Goal: Navigation & Orientation: Find specific page/section

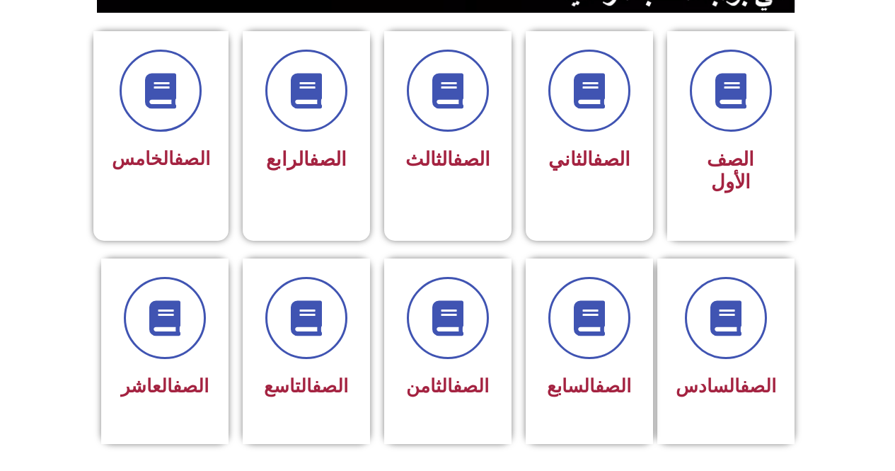
scroll to position [303, 0]
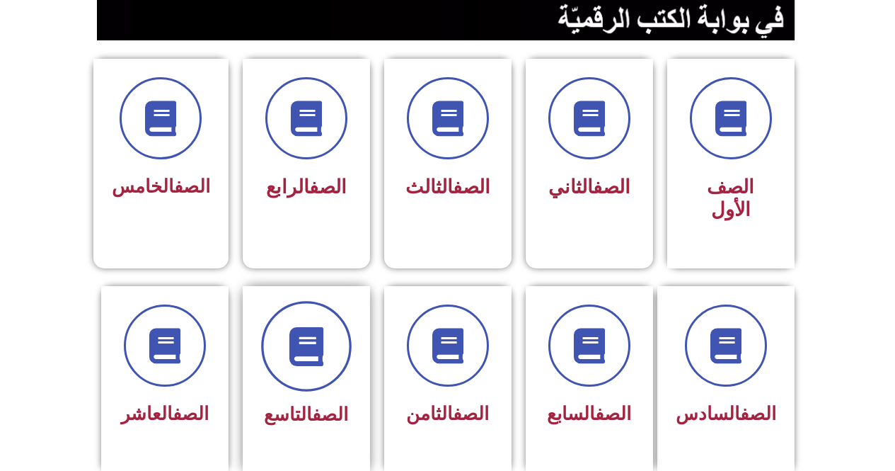
click at [336, 345] on span at bounding box center [306, 346] width 91 height 91
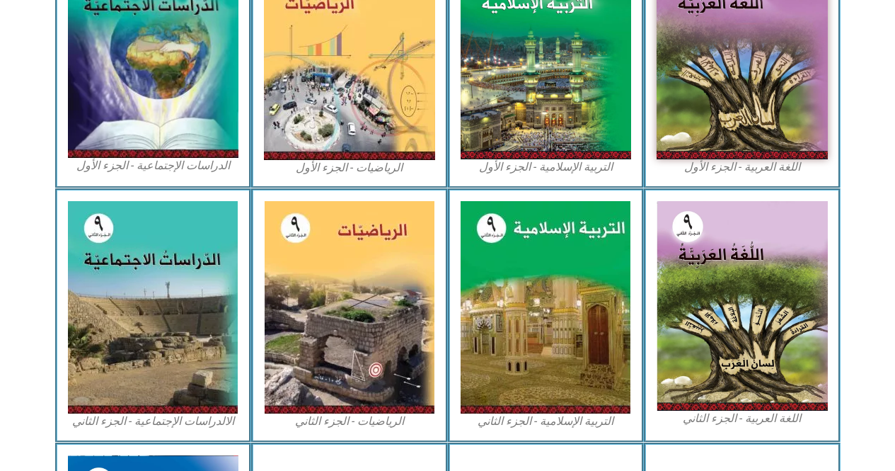
scroll to position [492, 0]
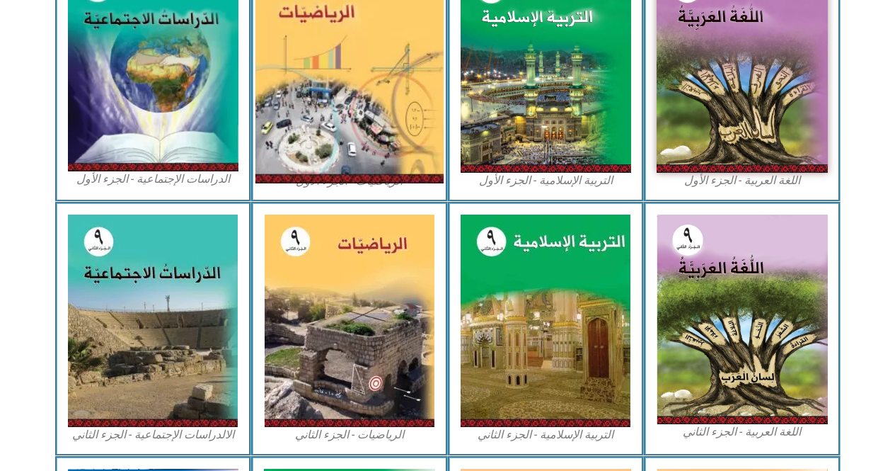
click at [329, 50] on img at bounding box center [350, 66] width 188 height 233
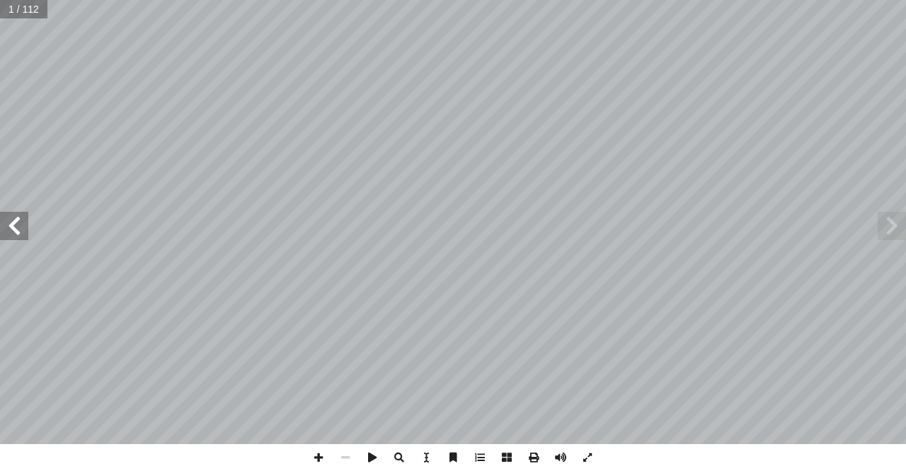
click at [18, 229] on span at bounding box center [14, 226] width 28 height 28
click at [350, 459] on span at bounding box center [345, 457] width 27 height 27
click at [18, 213] on span at bounding box center [14, 226] width 28 height 28
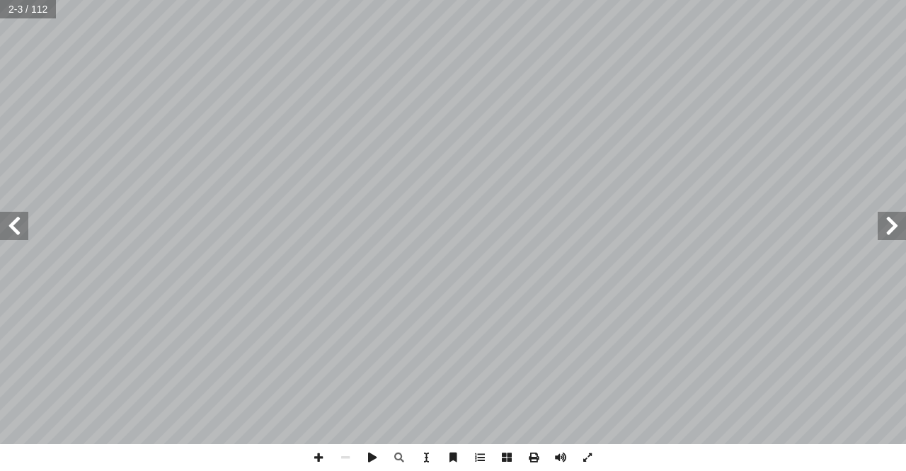
click at [18, 213] on span at bounding box center [14, 226] width 28 height 28
click at [16, 229] on span at bounding box center [14, 226] width 28 height 28
click at [19, 228] on span at bounding box center [14, 226] width 28 height 28
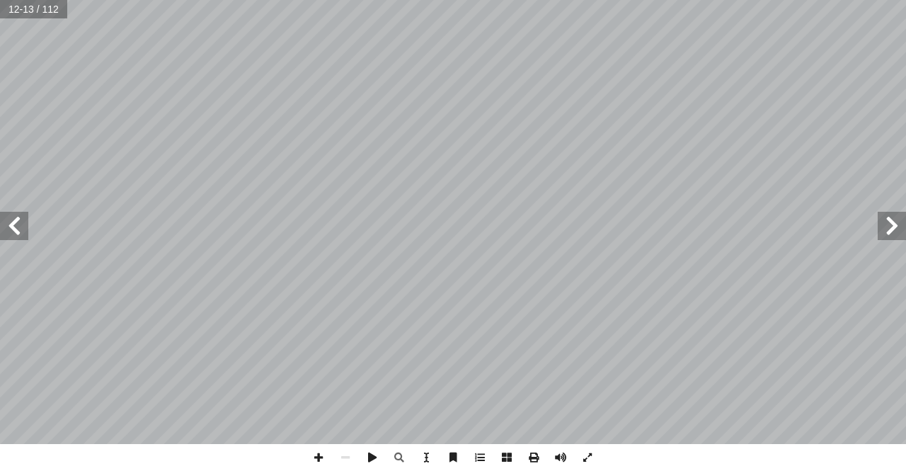
click at [22, 228] on span at bounding box center [14, 226] width 28 height 28
click at [13, 229] on span at bounding box center [14, 226] width 28 height 28
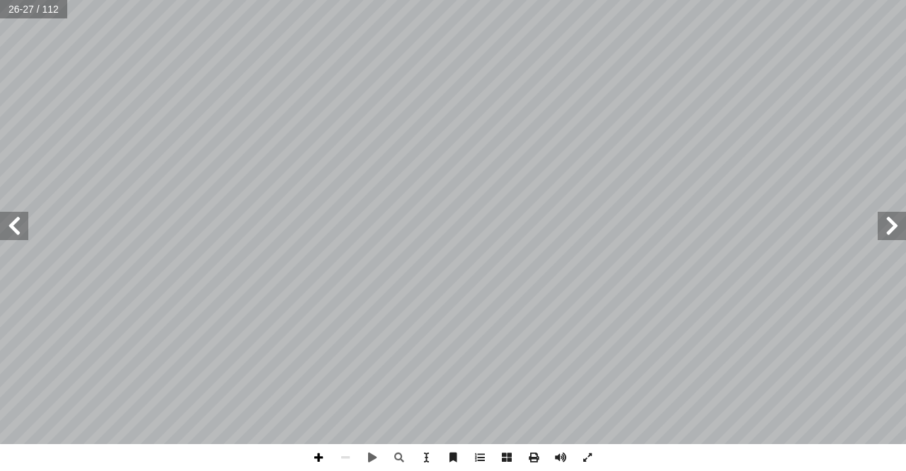
click at [319, 452] on span at bounding box center [318, 457] width 27 height 27
click at [13, 231] on span at bounding box center [14, 226] width 28 height 28
click at [8, 227] on span at bounding box center [14, 226] width 28 height 28
click at [8, 226] on span at bounding box center [14, 226] width 28 height 28
click at [905, 225] on span at bounding box center [892, 226] width 28 height 28
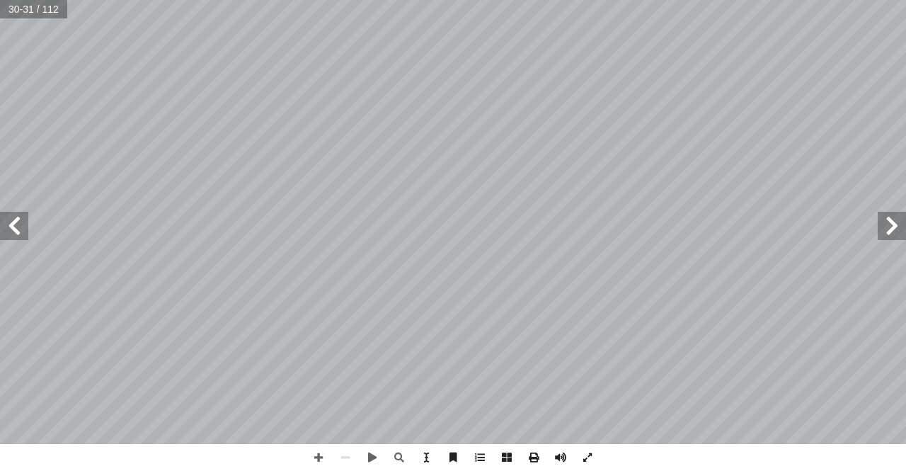
click at [898, 231] on span at bounding box center [892, 226] width 28 height 28
click at [886, 220] on span at bounding box center [892, 226] width 28 height 28
click at [13, 234] on span at bounding box center [14, 226] width 28 height 28
click at [895, 229] on span at bounding box center [892, 226] width 28 height 28
click at [13, 228] on span at bounding box center [14, 226] width 28 height 28
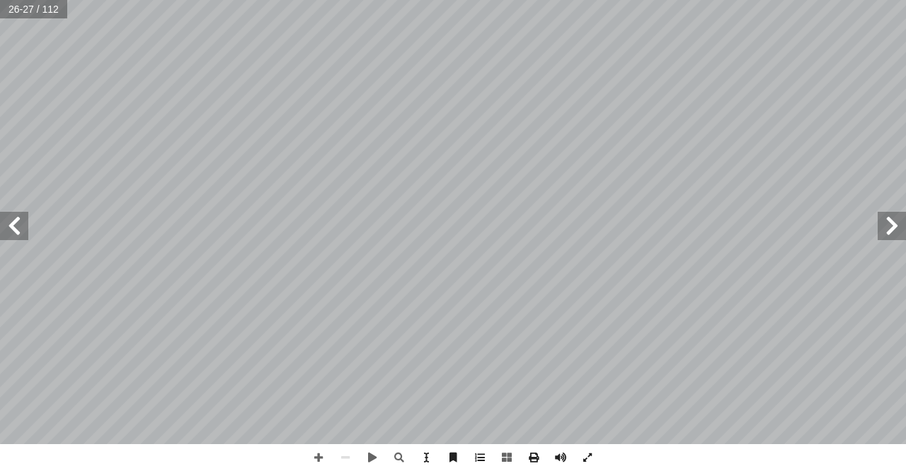
drag, startPoint x: 13, startPoint y: 223, endPoint x: 23, endPoint y: 222, distance: 10.7
click at [14, 223] on span at bounding box center [14, 226] width 28 height 28
click at [315, 459] on span at bounding box center [318, 457] width 27 height 27
click at [895, 224] on span at bounding box center [892, 226] width 28 height 28
click at [11, 229] on span at bounding box center [14, 226] width 28 height 28
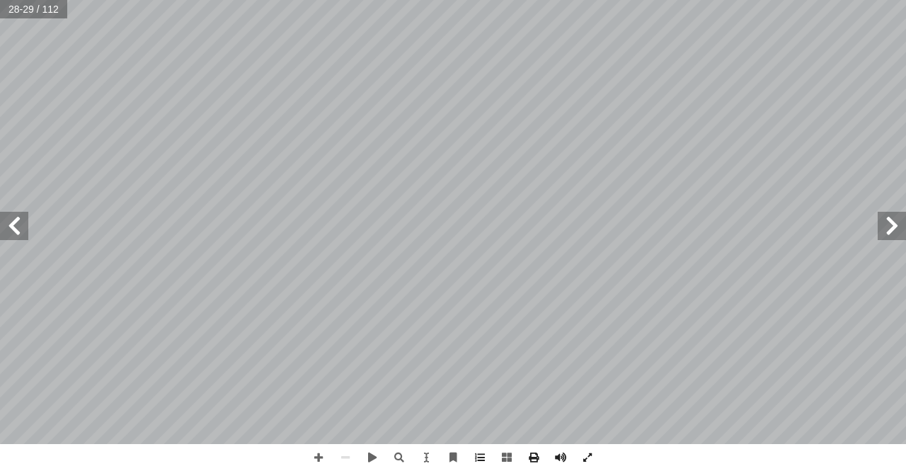
click at [13, 223] on span at bounding box center [14, 226] width 28 height 28
